Goal: Contribute content: Contribute content

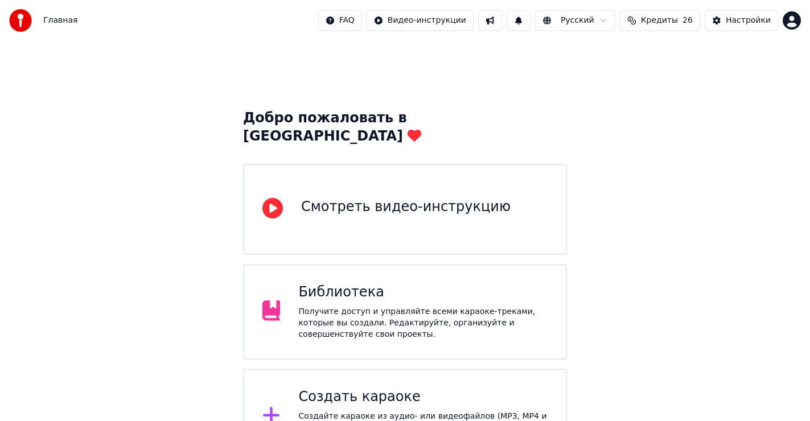
click at [365, 388] on div "Создать караоке" at bounding box center [422, 397] width 249 height 18
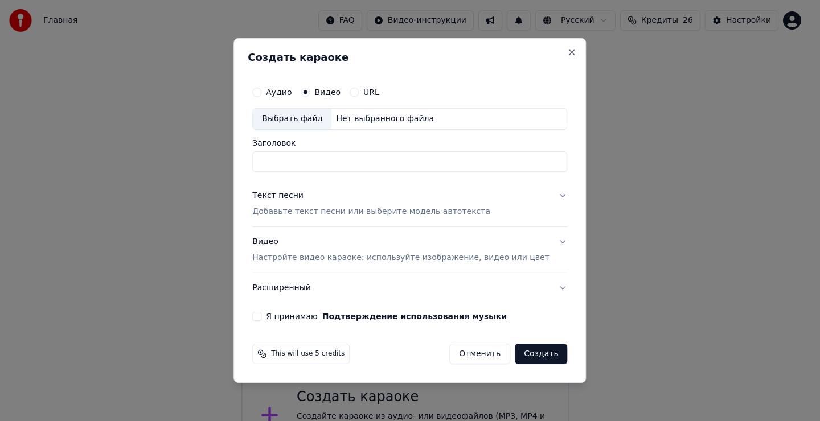
click at [306, 116] on div "Выбрать файл" at bounding box center [292, 119] width 79 height 20
type input "**********"
click at [297, 193] on div "Текст песни" at bounding box center [277, 195] width 51 height 11
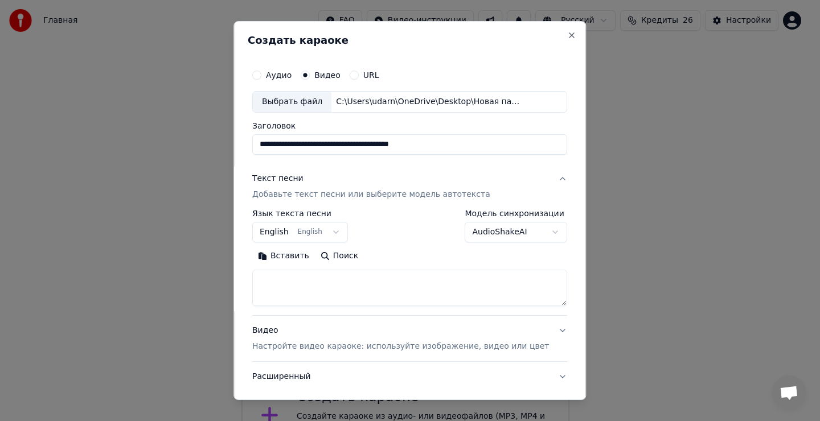
drag, startPoint x: 302, startPoint y: 291, endPoint x: 310, endPoint y: 290, distance: 8.0
click at [303, 291] on textarea at bounding box center [409, 288] width 315 height 36
drag, startPoint x: 310, startPoint y: 286, endPoint x: 304, endPoint y: 264, distance: 23.6
click at [312, 282] on textarea at bounding box center [409, 288] width 315 height 36
click at [300, 257] on button "Вставить" at bounding box center [283, 256] width 63 height 18
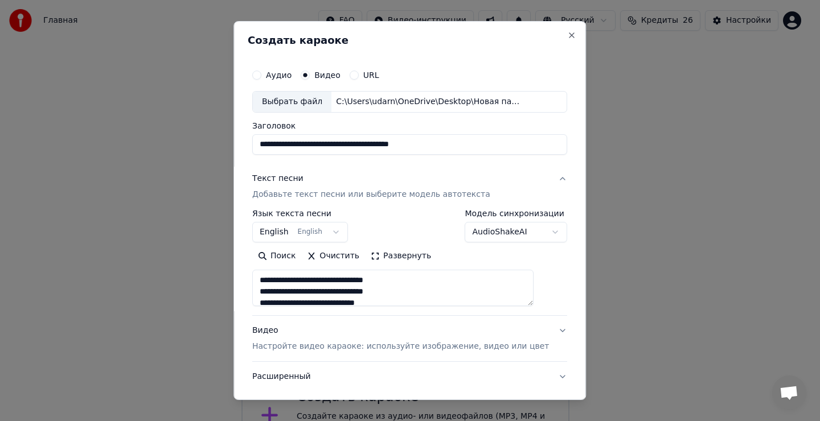
type textarea "**********"
click at [295, 232] on button "English English" at bounding box center [300, 232] width 96 height 20
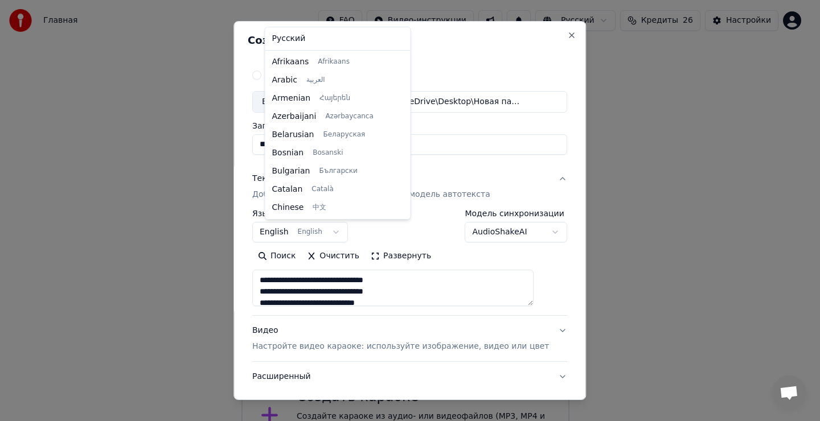
scroll to position [91, 0]
select select "**"
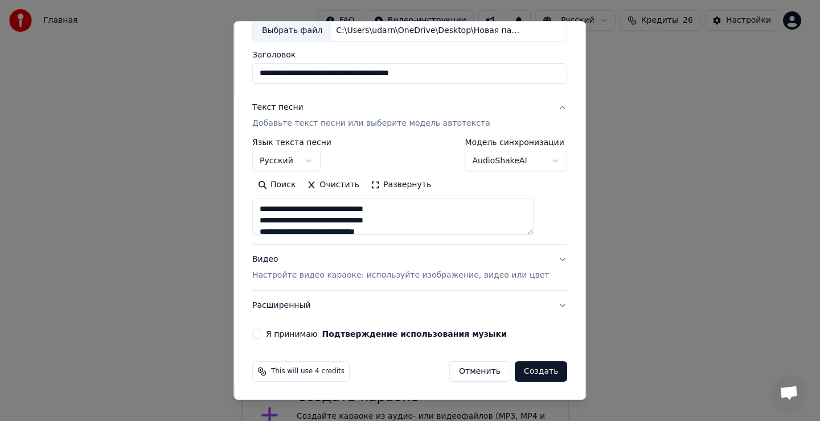
scroll to position [72, 0]
click at [261, 330] on button "Я принимаю Подтверждение использования музыки" at bounding box center [256, 333] width 9 height 9
drag, startPoint x: 510, startPoint y: 369, endPoint x: 516, endPoint y: 367, distance: 6.4
click at [514, 369] on button "Создать" at bounding box center [540, 371] width 52 height 20
type textarea "**********"
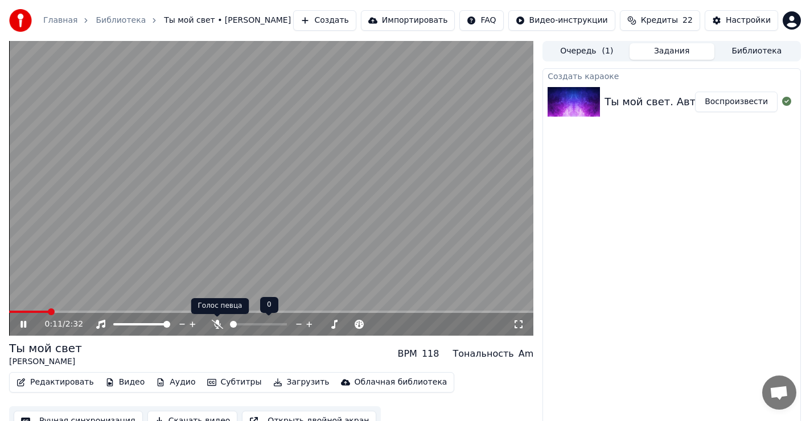
click at [217, 323] on icon at bounding box center [216, 324] width 11 height 9
click at [217, 322] on icon at bounding box center [217, 324] width 6 height 9
click at [217, 322] on icon at bounding box center [216, 324] width 11 height 9
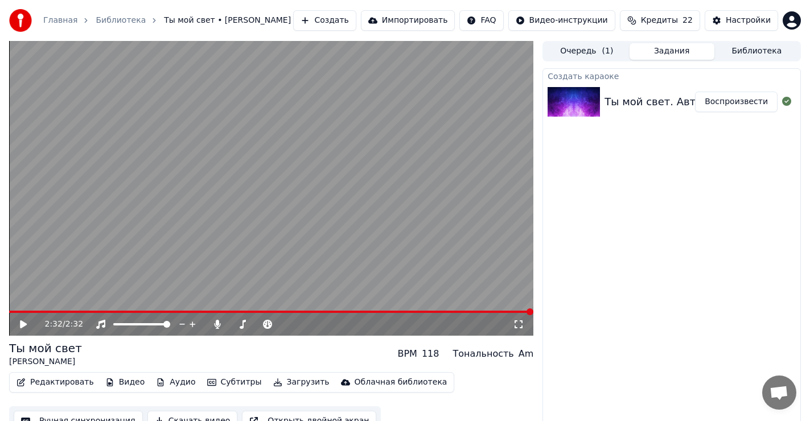
click at [22, 325] on icon at bounding box center [23, 324] width 7 height 8
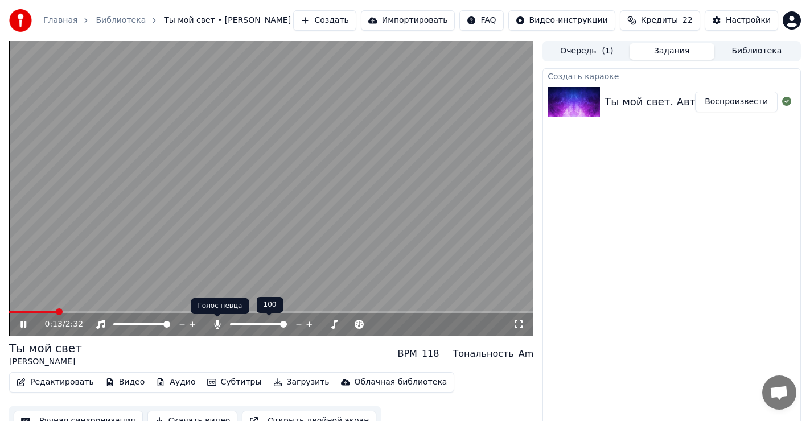
click at [217, 324] on icon at bounding box center [217, 324] width 6 height 9
click at [217, 324] on icon at bounding box center [216, 324] width 11 height 9
click at [217, 324] on icon at bounding box center [217, 324] width 6 height 9
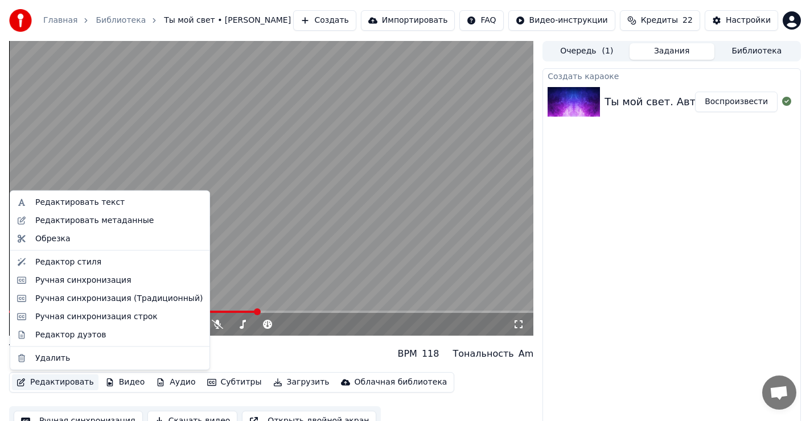
click at [43, 381] on button "Редактировать" at bounding box center [55, 382] width 87 height 16
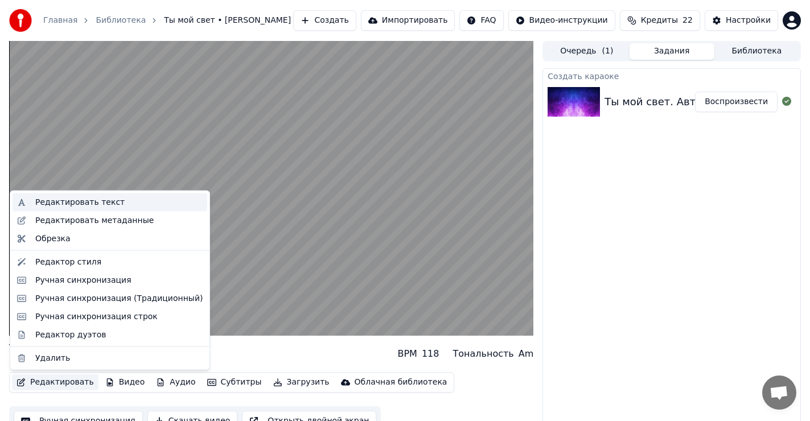
click at [80, 201] on div "Редактировать текст" at bounding box center [79, 202] width 89 height 11
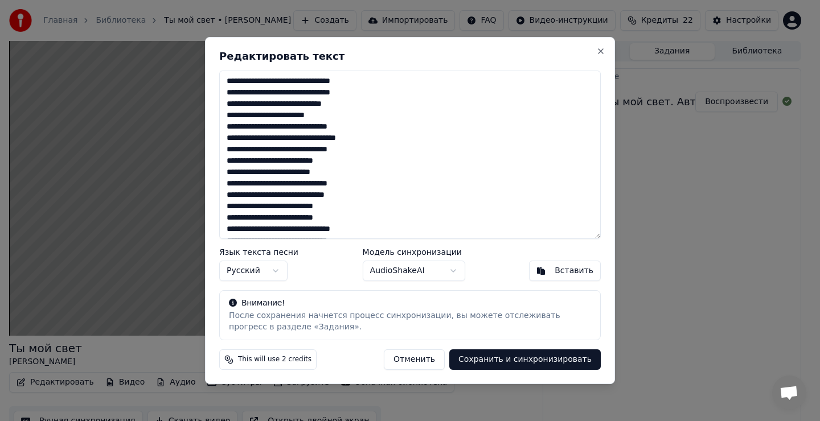
click at [349, 118] on textarea at bounding box center [409, 155] width 381 height 168
click at [353, 175] on textarea at bounding box center [409, 155] width 381 height 168
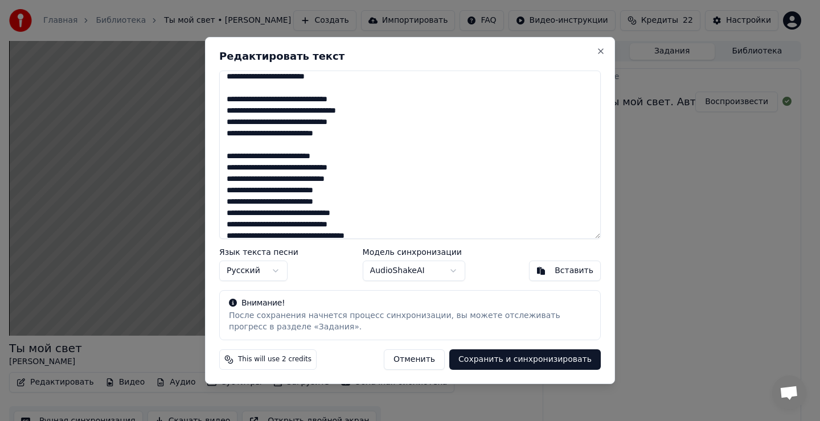
scroll to position [57, 0]
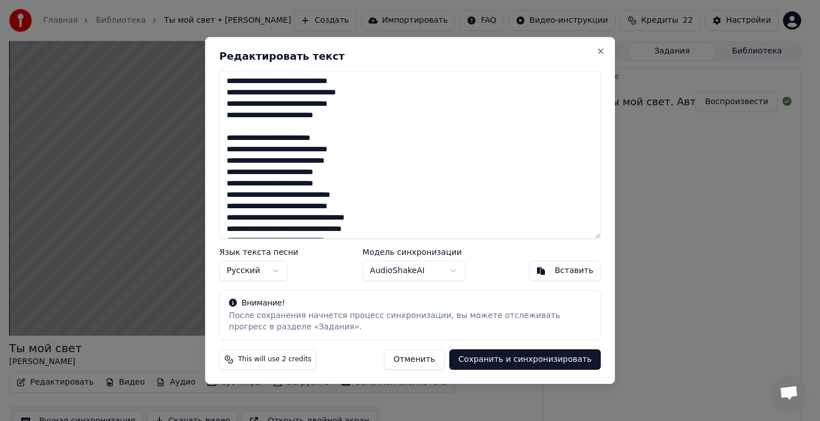
click at [353, 173] on textarea at bounding box center [409, 155] width 381 height 168
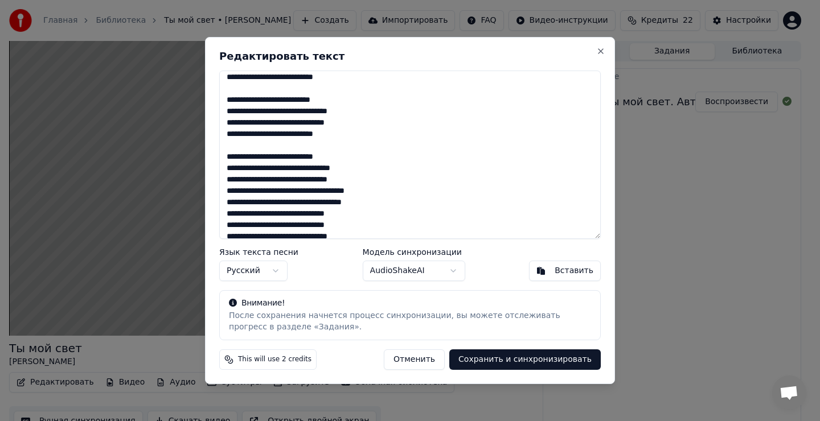
scroll to position [114, 0]
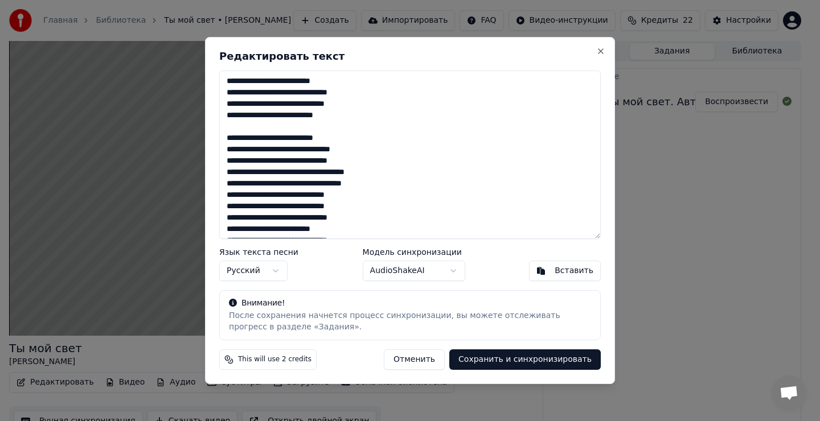
click at [392, 174] on textarea at bounding box center [409, 155] width 381 height 168
click at [370, 172] on textarea at bounding box center [409, 155] width 381 height 168
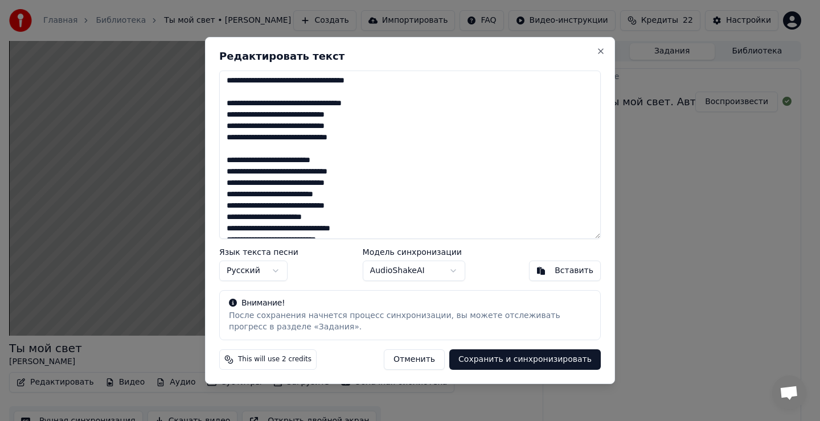
scroll to position [228, 0]
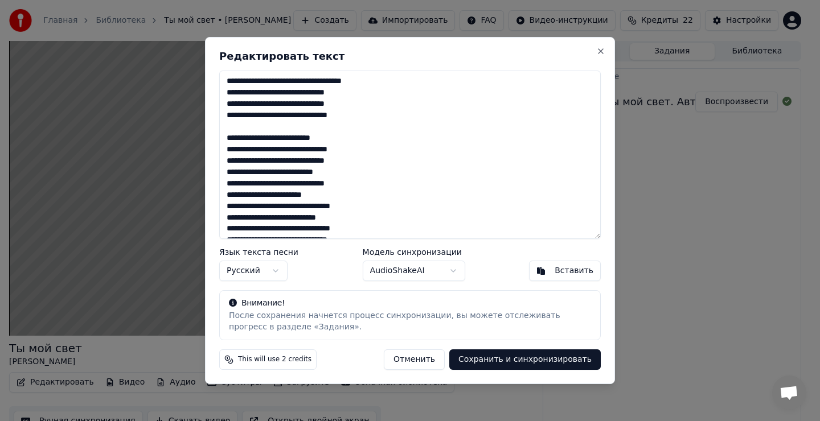
click at [359, 171] on textarea at bounding box center [409, 155] width 381 height 168
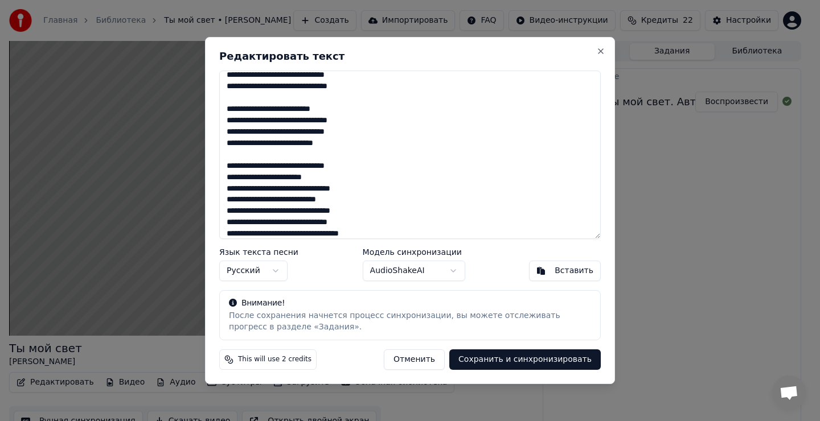
scroll to position [274, 0]
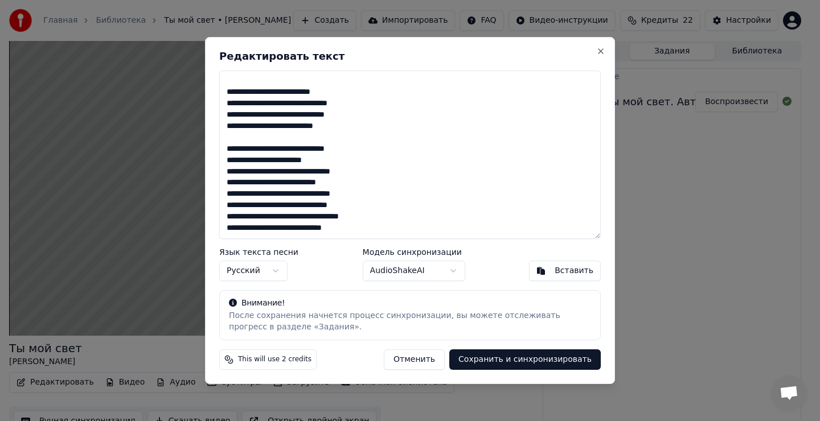
click at [369, 183] on textarea at bounding box center [409, 155] width 381 height 168
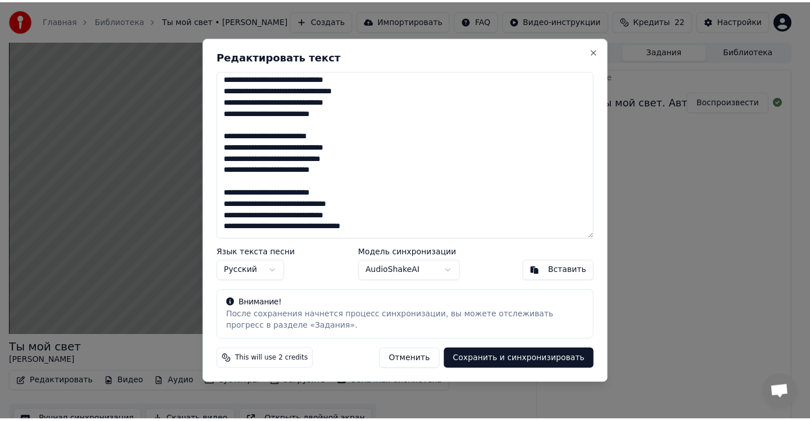
scroll to position [0, 0]
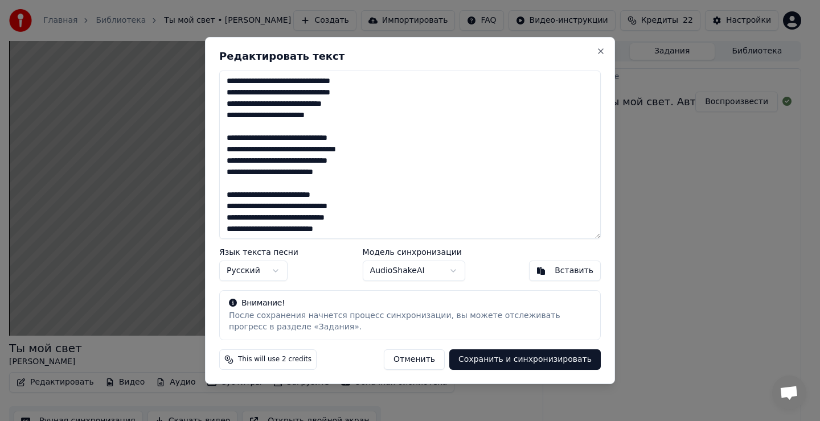
type textarea "**********"
click at [456, 269] on body "Главная Библиотека Ты мой свет • [PERSON_NAME] Импортировать FAQ Видео-инструкц…" at bounding box center [405, 210] width 810 height 421
click at [537, 359] on button "Сохранить и синхронизировать" at bounding box center [524, 359] width 151 height 20
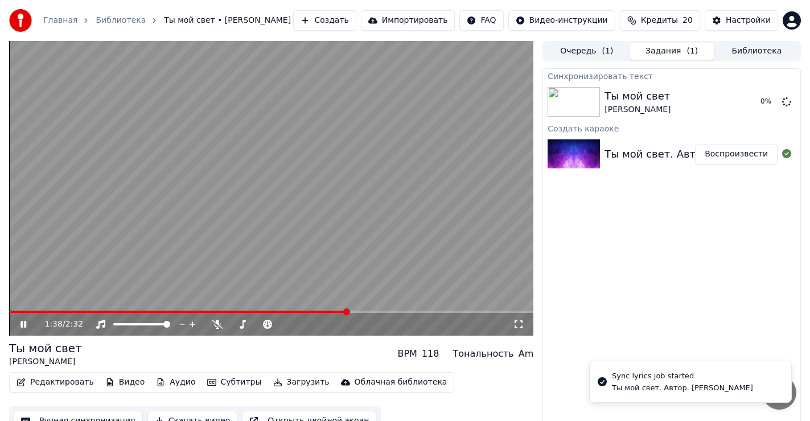
click at [21, 321] on icon at bounding box center [23, 324] width 6 height 7
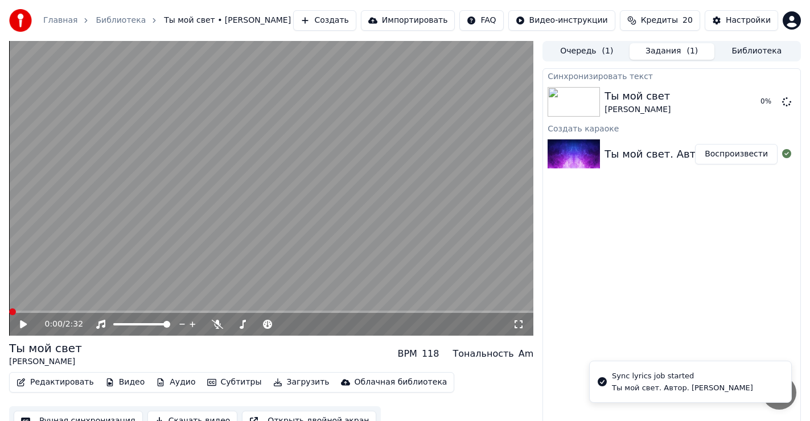
click at [9, 314] on span at bounding box center [12, 311] width 7 height 7
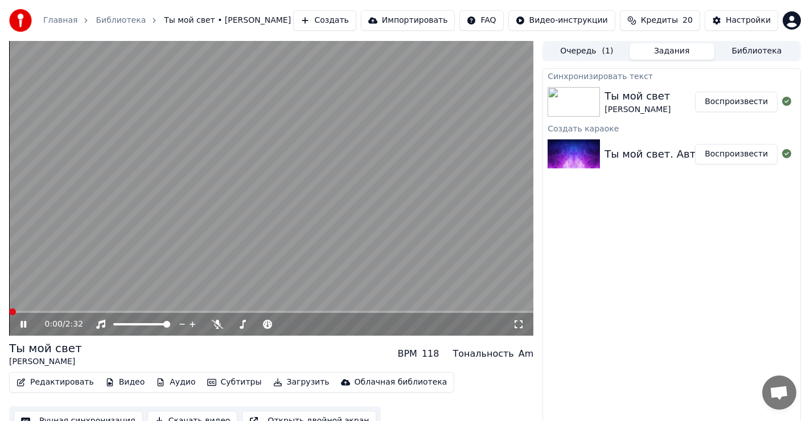
click at [9, 308] on span at bounding box center [12, 311] width 7 height 7
click at [217, 323] on icon at bounding box center [216, 324] width 11 height 9
click at [19, 323] on icon at bounding box center [31, 324] width 27 height 9
click at [750, 155] on button "Воспроизвести" at bounding box center [736, 154] width 83 height 20
click at [216, 321] on icon at bounding box center [217, 324] width 6 height 9
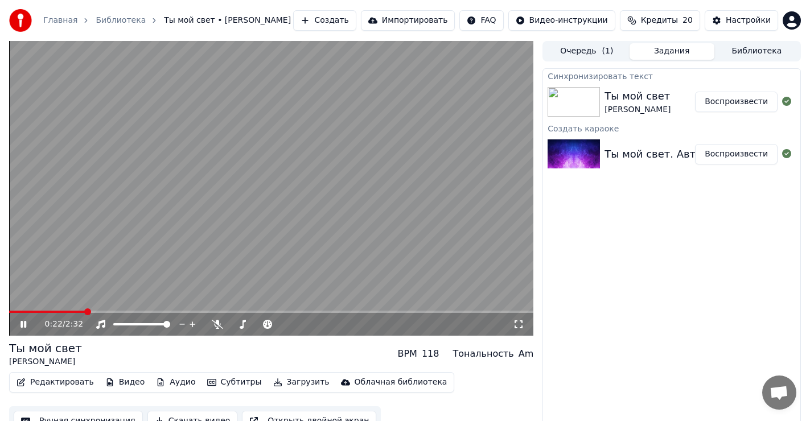
drag, startPoint x: 83, startPoint y: 310, endPoint x: 0, endPoint y: 306, distance: 82.6
click at [0, 306] on div "0:22 / 2:32 Ты мой свет [PERSON_NAME] BPM 118 Тональность Am Редактировать Виде…" at bounding box center [405, 238] width 810 height 395
click at [24, 327] on icon at bounding box center [23, 324] width 6 height 7
click at [9, 312] on span at bounding box center [12, 311] width 7 height 7
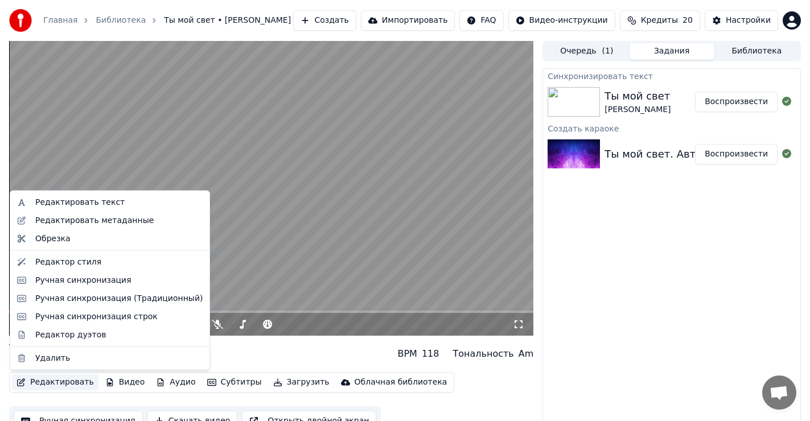
click at [59, 385] on button "Редактировать" at bounding box center [55, 382] width 87 height 16
click at [89, 201] on div "Редактировать текст" at bounding box center [79, 202] width 89 height 11
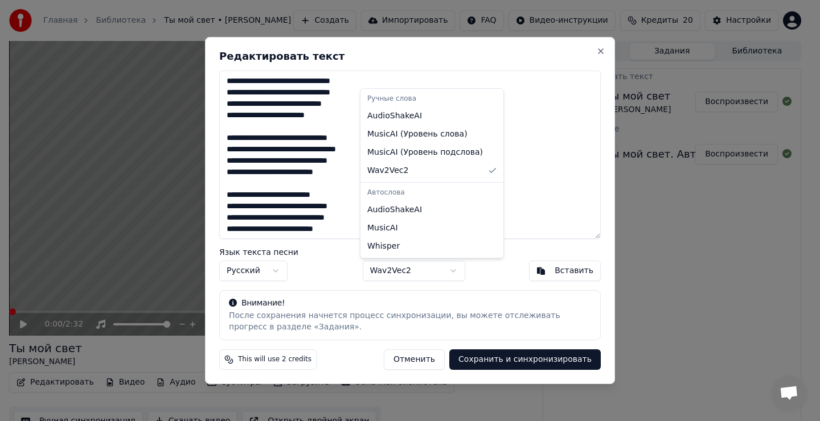
click at [448, 269] on body "Главная Библиотека Ты мой свет • [PERSON_NAME] Импортировать FAQ Видео-инструкц…" at bounding box center [405, 210] width 810 height 421
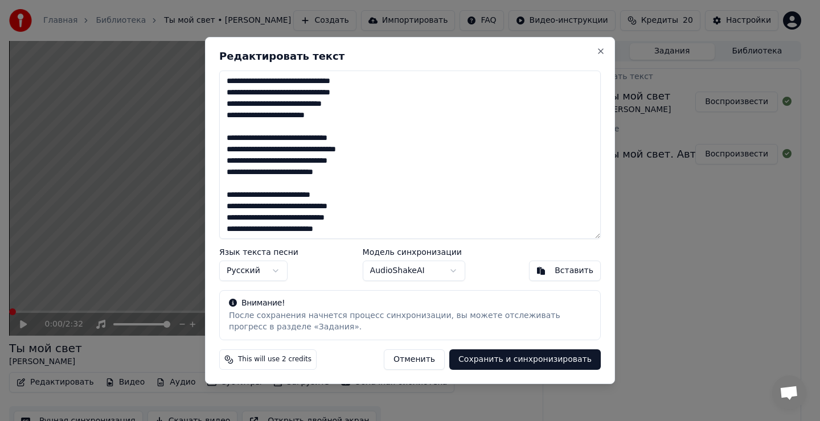
click at [539, 360] on button "Сохранить и синхронизировать" at bounding box center [524, 359] width 151 height 20
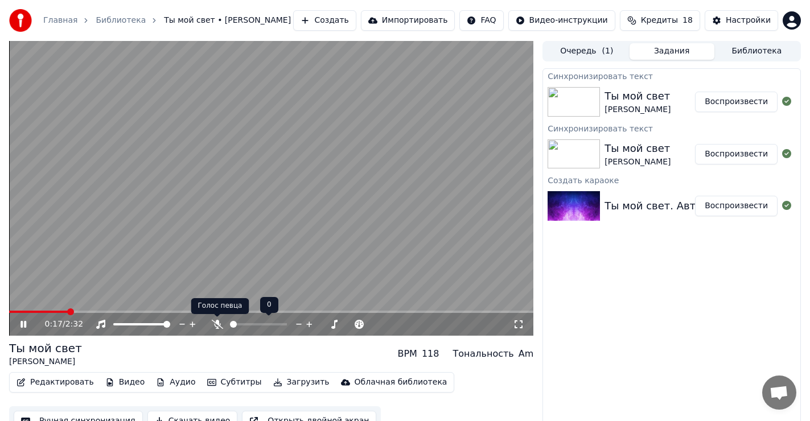
drag, startPoint x: 217, startPoint y: 323, endPoint x: 219, endPoint y: 328, distance: 6.1
click at [219, 325] on icon at bounding box center [216, 324] width 11 height 9
click at [20, 323] on icon at bounding box center [23, 324] width 6 height 7
click at [9, 315] on span at bounding box center [12, 311] width 7 height 7
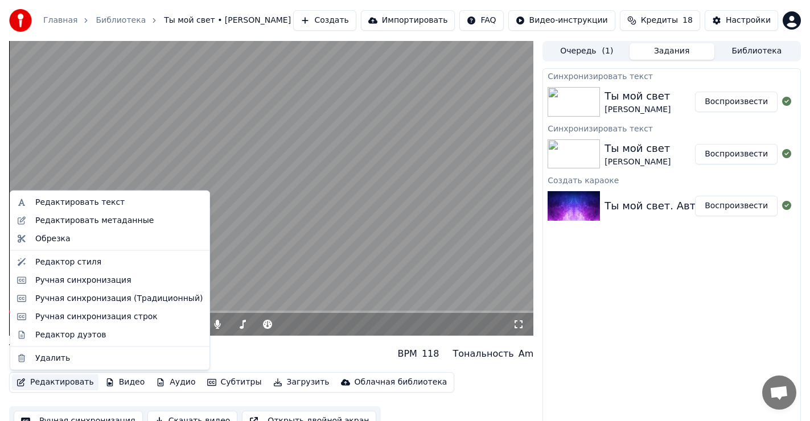
click at [59, 381] on button "Редактировать" at bounding box center [55, 382] width 87 height 16
click at [70, 335] on div "Редактор дуэтов" at bounding box center [70, 334] width 71 height 11
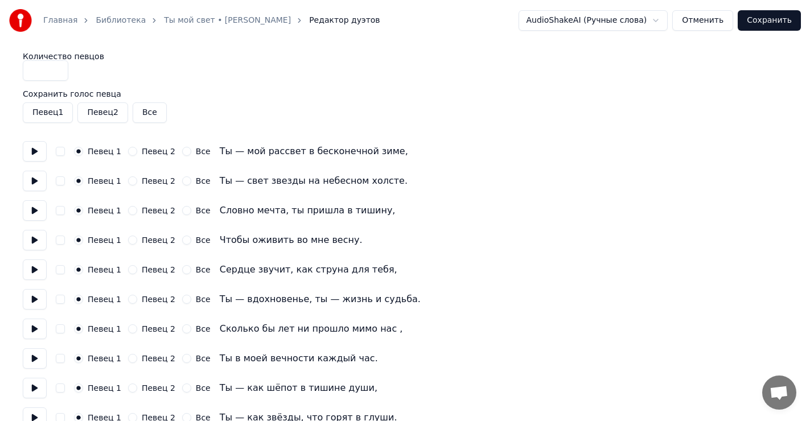
click at [772, 28] on button "Сохранить" at bounding box center [769, 20] width 63 height 20
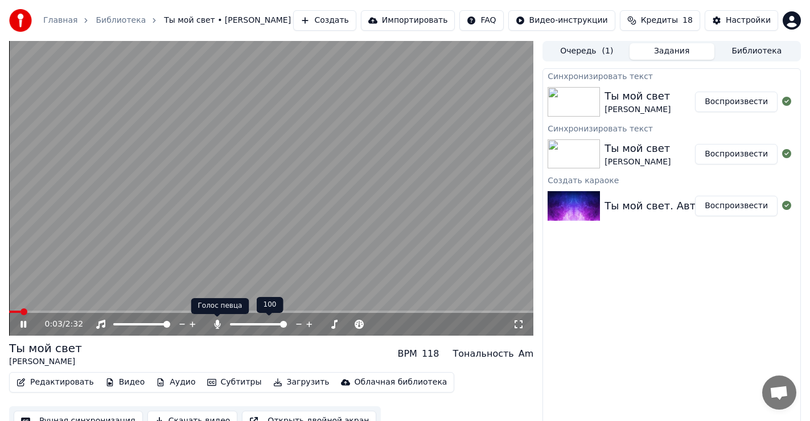
drag, startPoint x: 216, startPoint y: 321, endPoint x: 220, endPoint y: 330, distance: 9.4
click at [216, 321] on icon at bounding box center [217, 324] width 6 height 9
click at [216, 323] on icon at bounding box center [216, 324] width 11 height 9
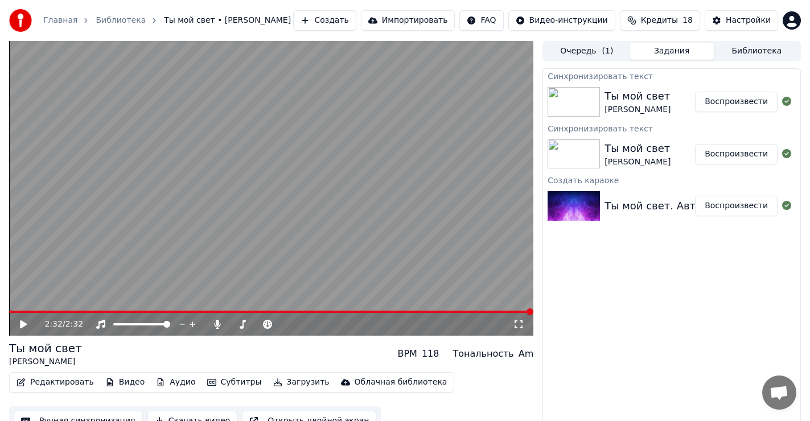
click at [21, 326] on icon at bounding box center [23, 324] width 7 height 8
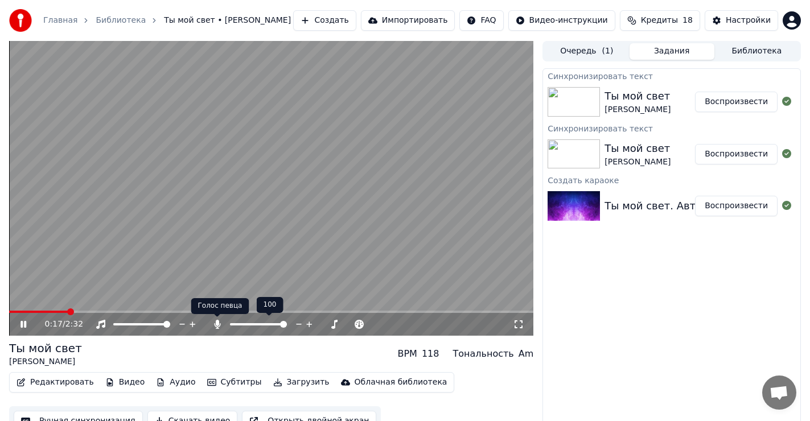
click at [217, 323] on icon at bounding box center [217, 324] width 6 height 9
click at [217, 323] on icon at bounding box center [216, 324] width 11 height 9
click at [217, 323] on icon at bounding box center [217, 324] width 6 height 9
click at [22, 322] on icon at bounding box center [23, 324] width 6 height 7
click at [9, 310] on span at bounding box center [12, 311] width 7 height 7
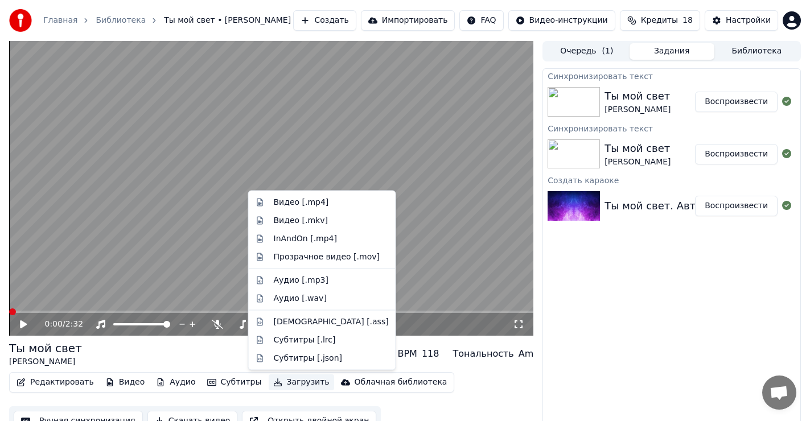
click at [286, 382] on button "Загрузить" at bounding box center [301, 382] width 65 height 16
click at [285, 204] on div "Видео [.mp4]" at bounding box center [301, 202] width 55 height 11
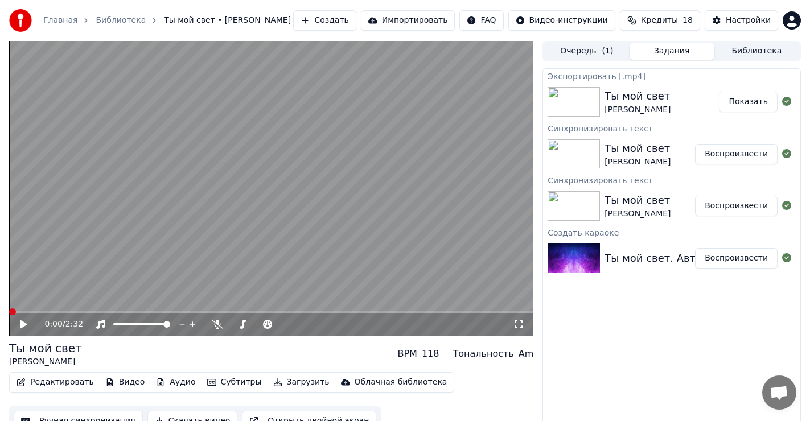
click at [749, 102] on button "Показать" at bounding box center [748, 102] width 59 height 20
